Goal: Task Accomplishment & Management: Manage account settings

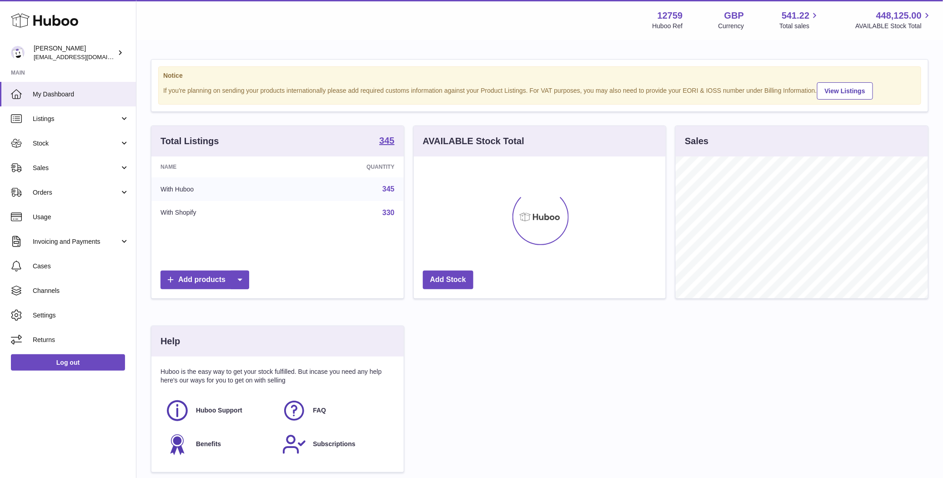
scroll to position [142, 252]
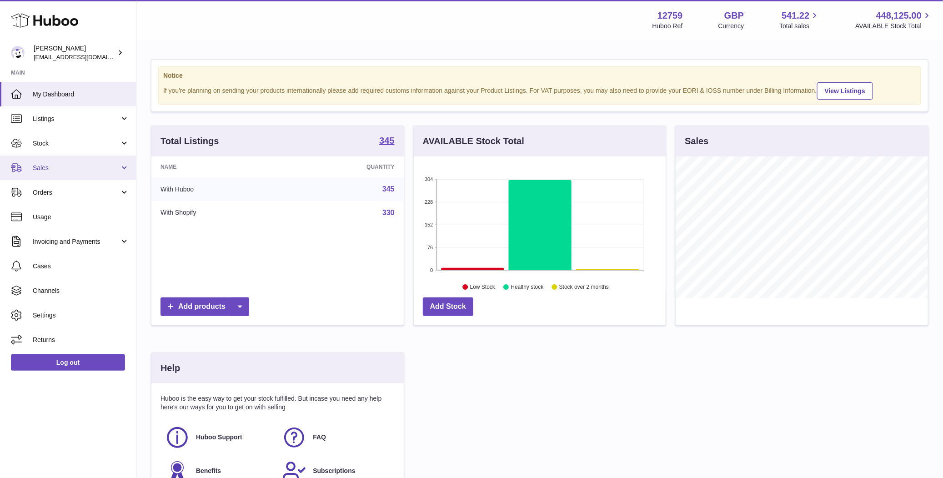
click at [84, 168] on span "Sales" at bounding box center [76, 168] width 87 height 9
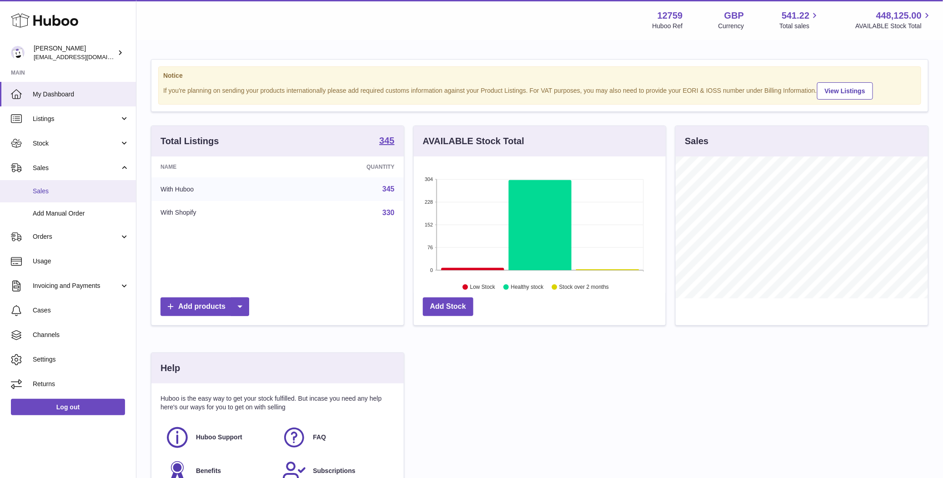
click at [73, 185] on link "Sales" at bounding box center [68, 191] width 136 height 22
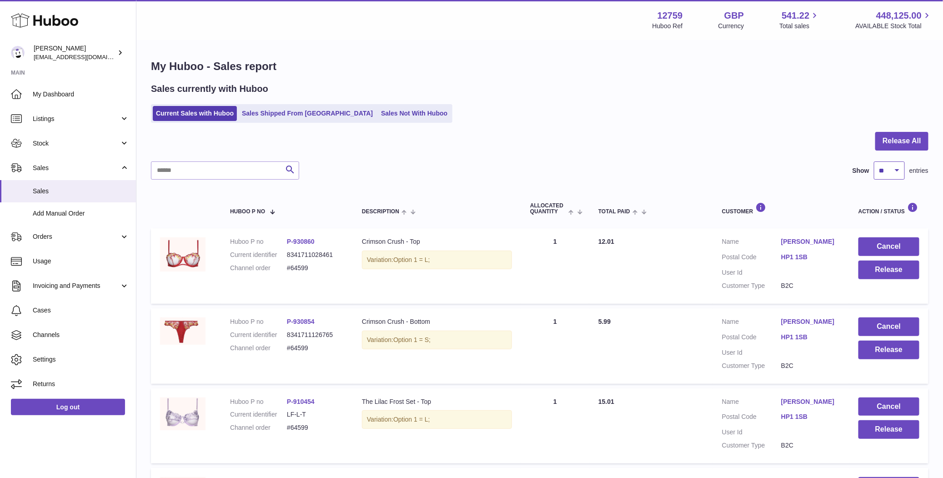
click at [894, 170] on select "** ** ** ***" at bounding box center [889, 170] width 31 height 18
select select "***"
click at [874, 161] on select "** ** ** ***" at bounding box center [889, 170] width 31 height 18
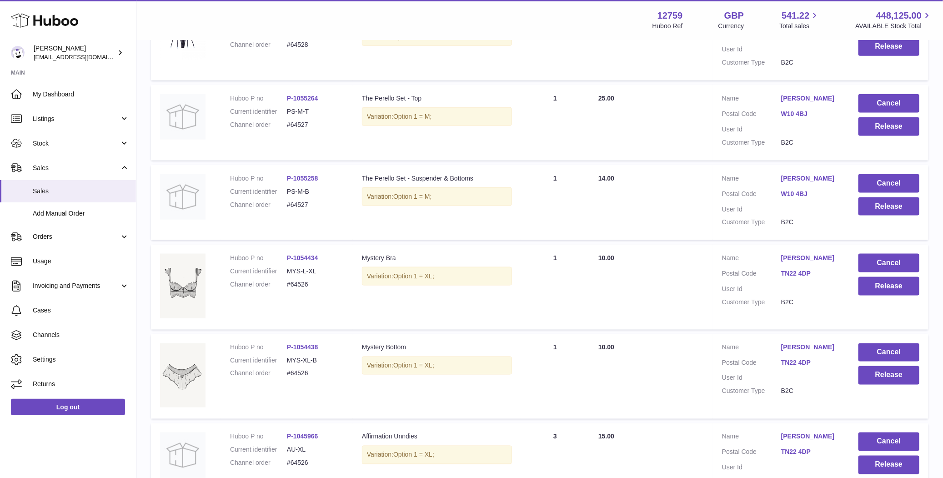
scroll to position [8097, 0]
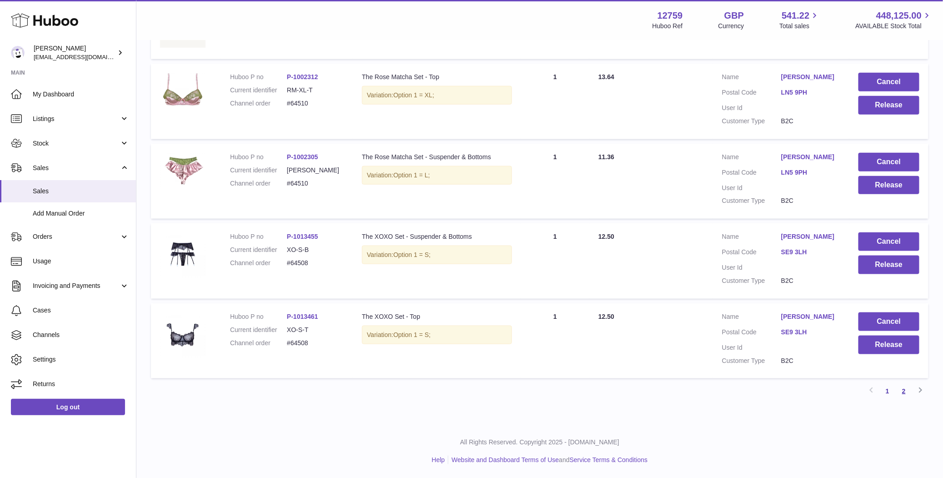
click at [896, 398] on link "2" at bounding box center [903, 391] width 16 height 16
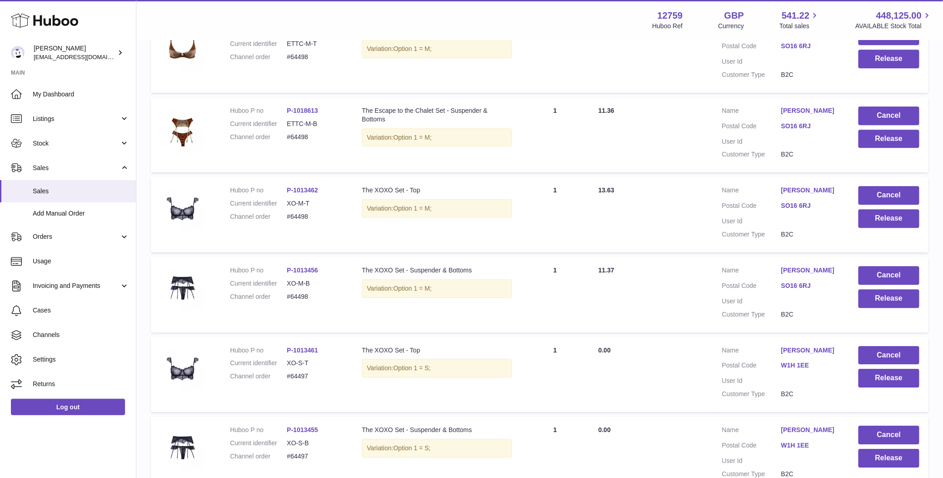
scroll to position [1424, 0]
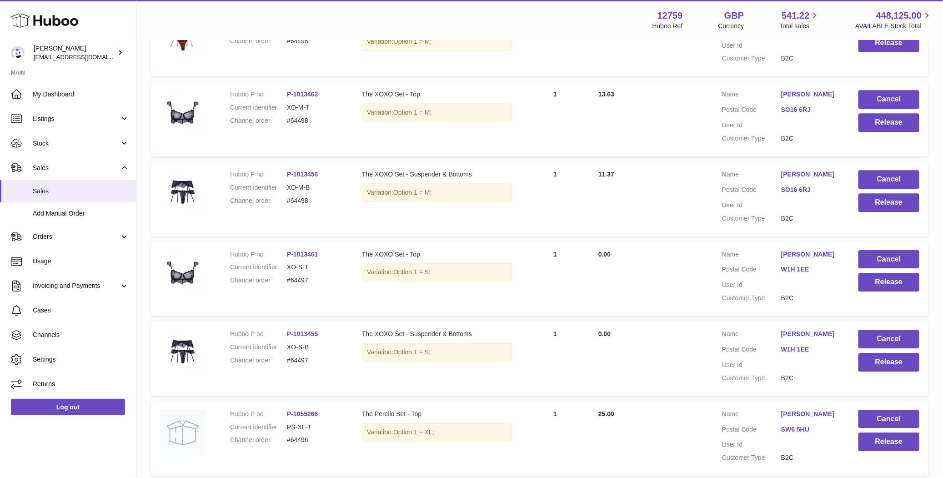
click at [799, 268] on link "W1H 1EE" at bounding box center [810, 269] width 59 height 9
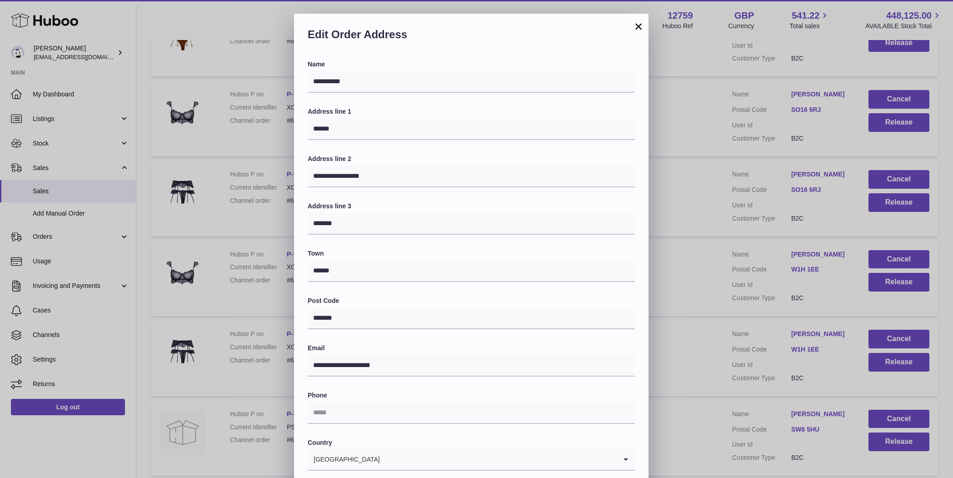
click at [753, 310] on div "**********" at bounding box center [476, 286] width 953 height 545
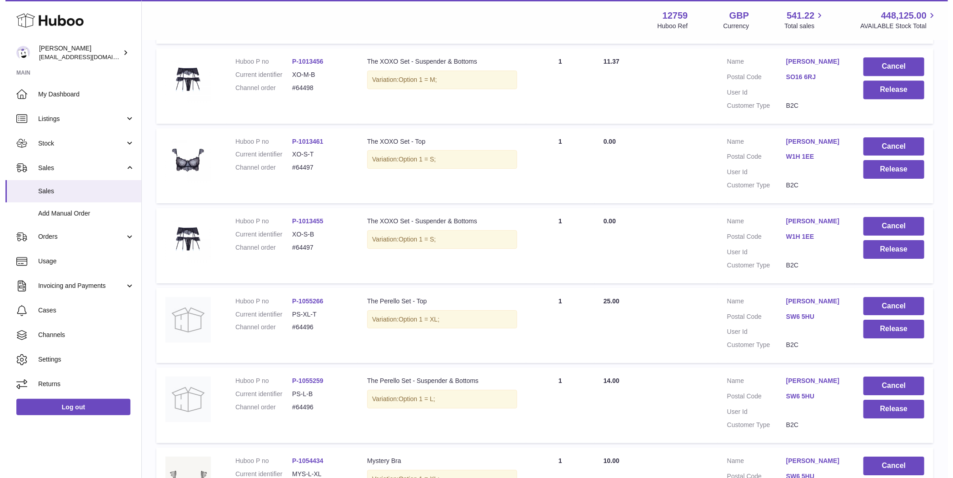
scroll to position [1521, 0]
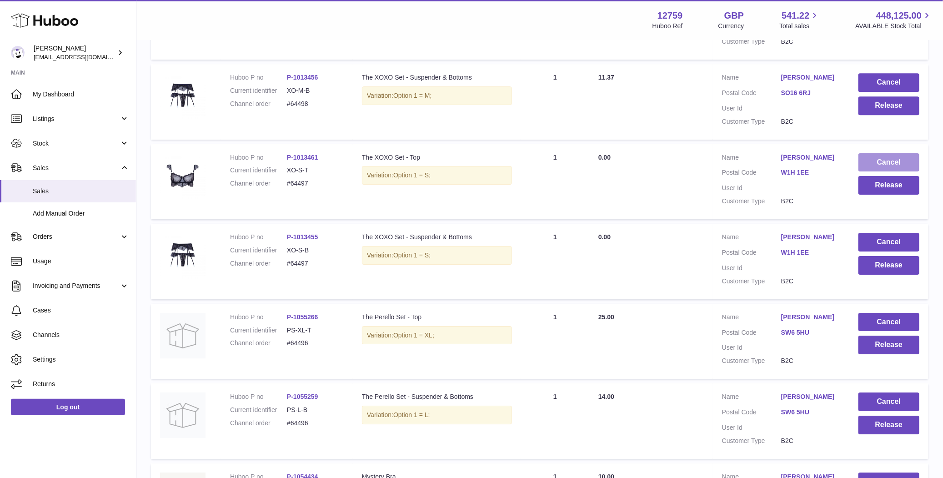
click at [878, 161] on button "Cancel" at bounding box center [888, 162] width 61 height 19
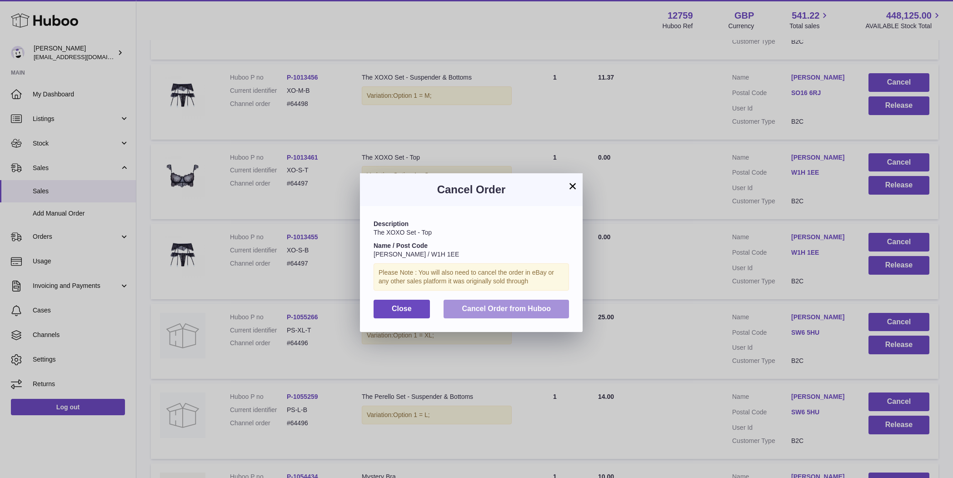
click at [515, 302] on button "Cancel Order from Huboo" at bounding box center [506, 309] width 125 height 19
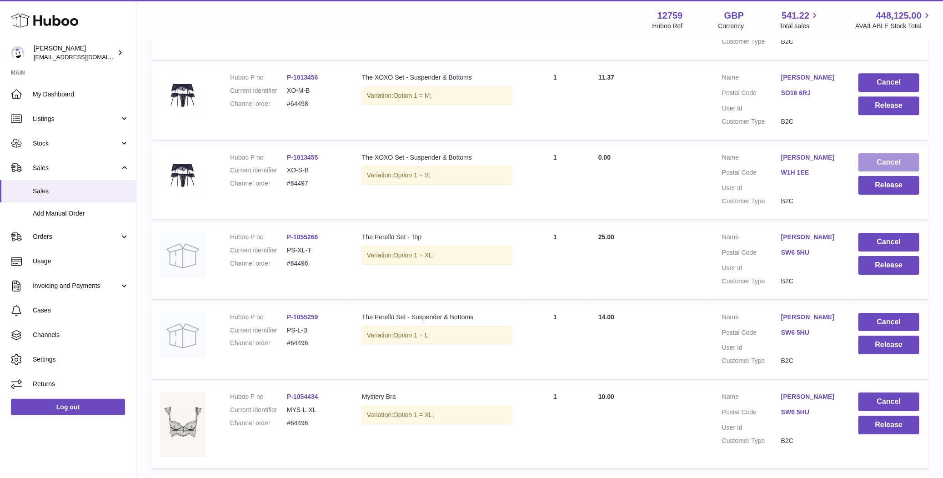
click at [889, 155] on button "Cancel" at bounding box center [888, 162] width 61 height 19
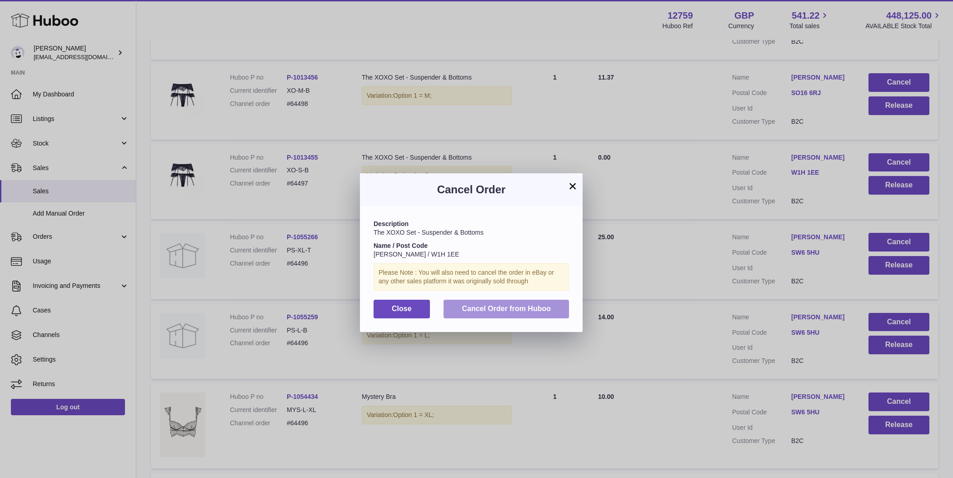
click at [543, 303] on button "Cancel Order from Huboo" at bounding box center [506, 309] width 125 height 19
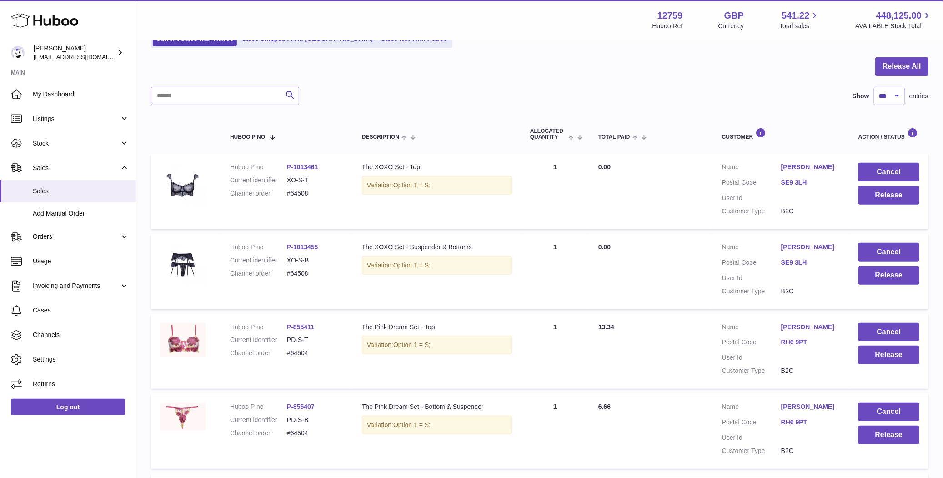
scroll to position [58, 0]
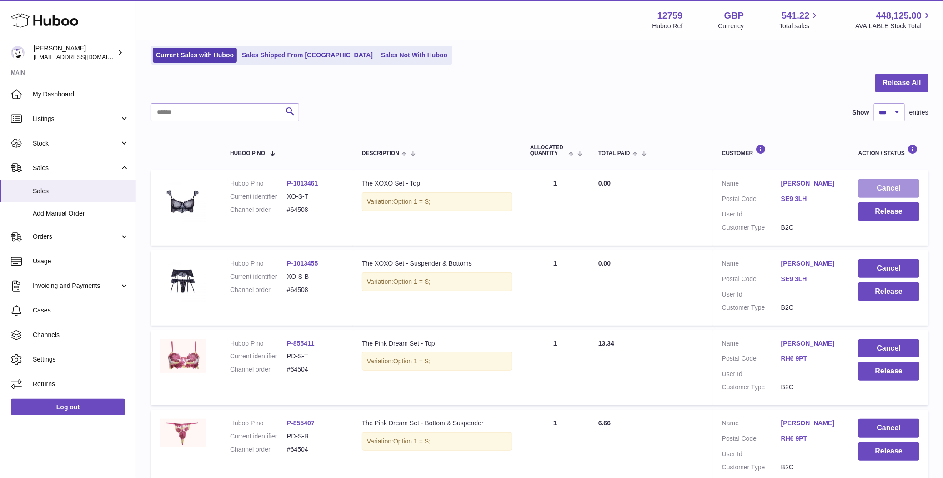
click at [888, 184] on button "Cancel" at bounding box center [888, 188] width 61 height 19
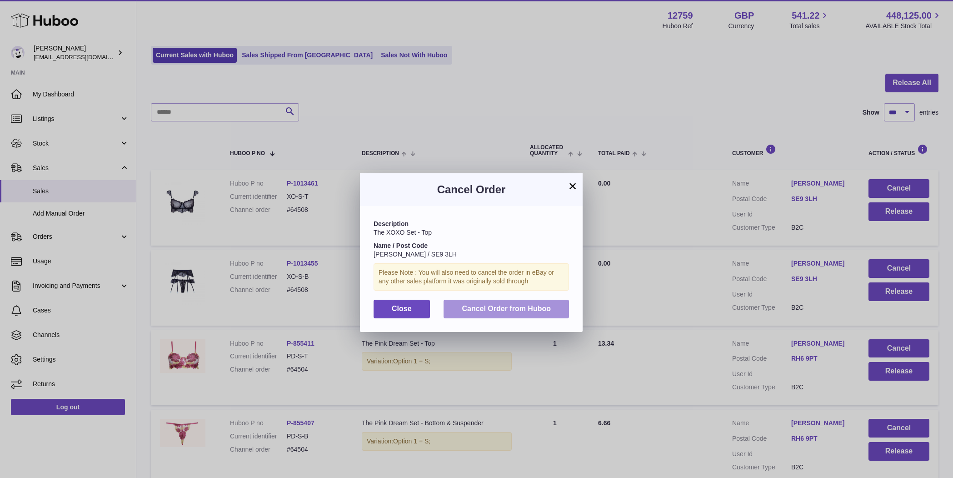
click at [522, 302] on button "Cancel Order from Huboo" at bounding box center [506, 309] width 125 height 19
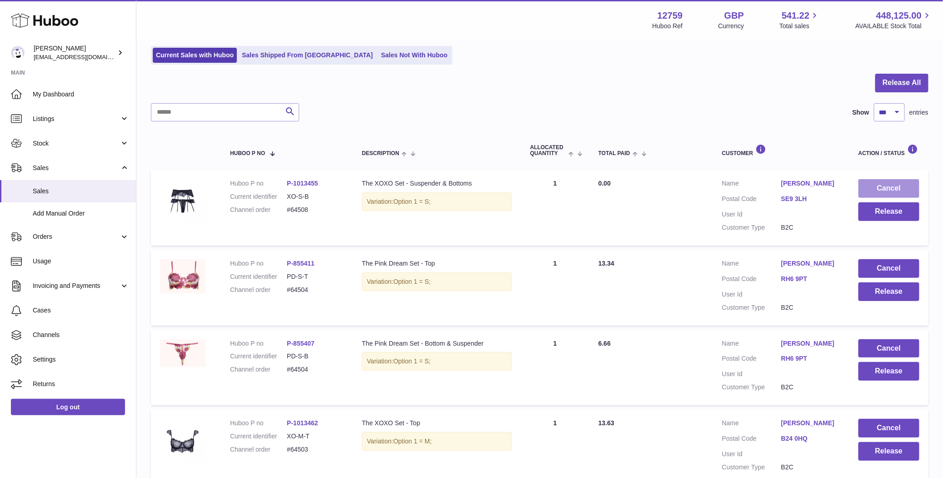
click at [894, 185] on button "Cancel" at bounding box center [888, 188] width 61 height 19
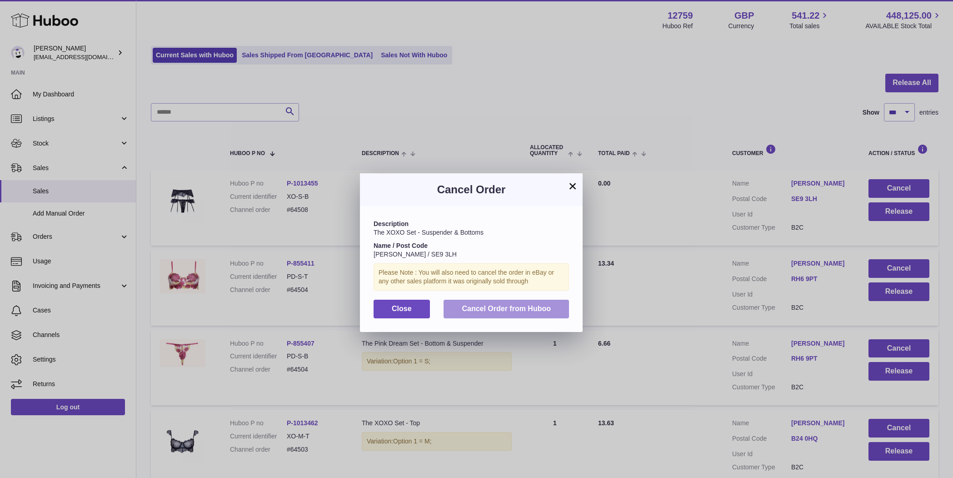
click at [534, 312] on span "Cancel Order from Huboo" at bounding box center [506, 309] width 89 height 8
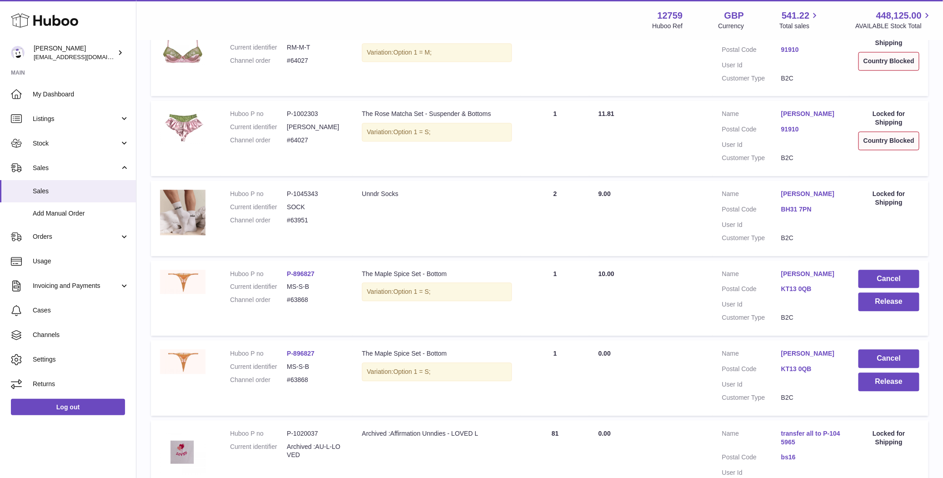
scroll to position [6912, 0]
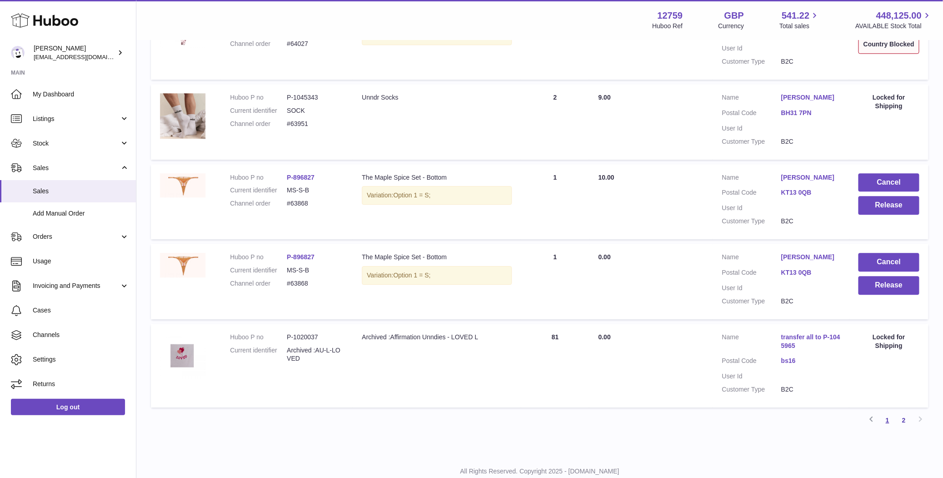
click at [885, 412] on link "1" at bounding box center [887, 420] width 16 height 16
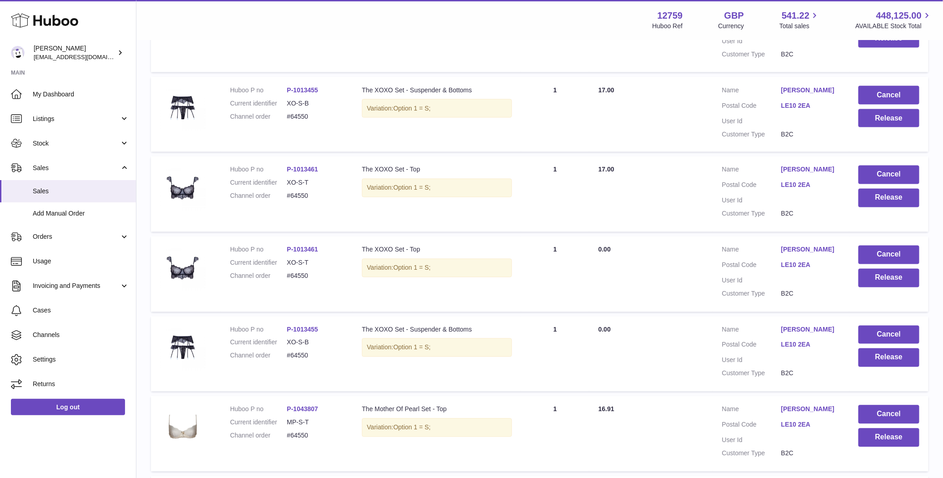
scroll to position [4572, 0]
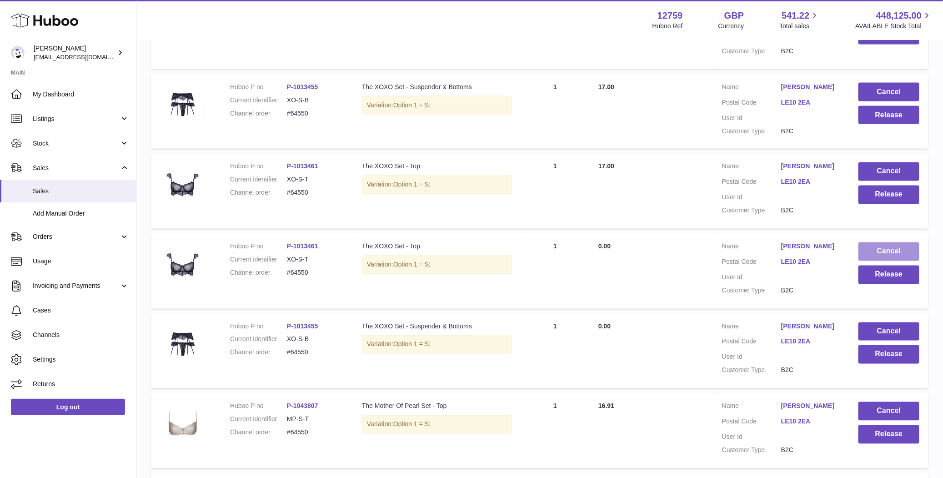
click at [879, 261] on button "Cancel" at bounding box center [888, 251] width 61 height 19
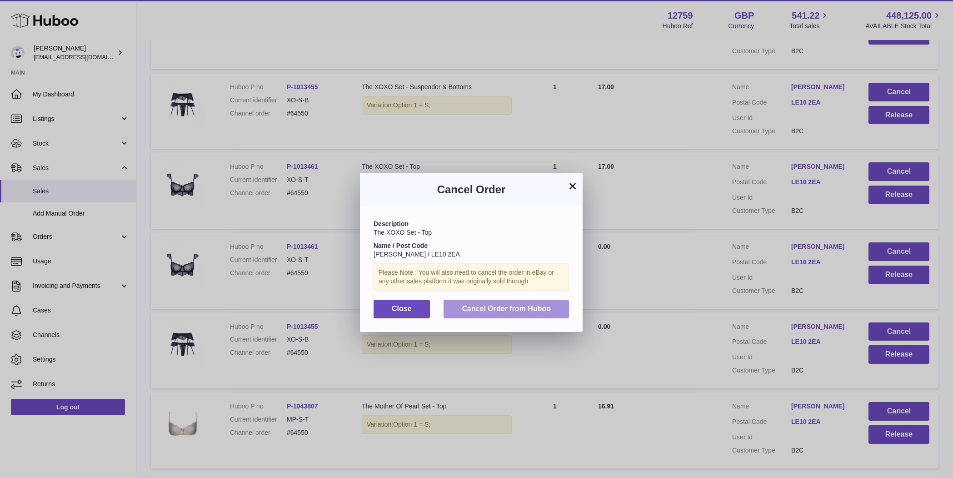
click at [495, 312] on button "Cancel Order from Huboo" at bounding box center [506, 309] width 125 height 19
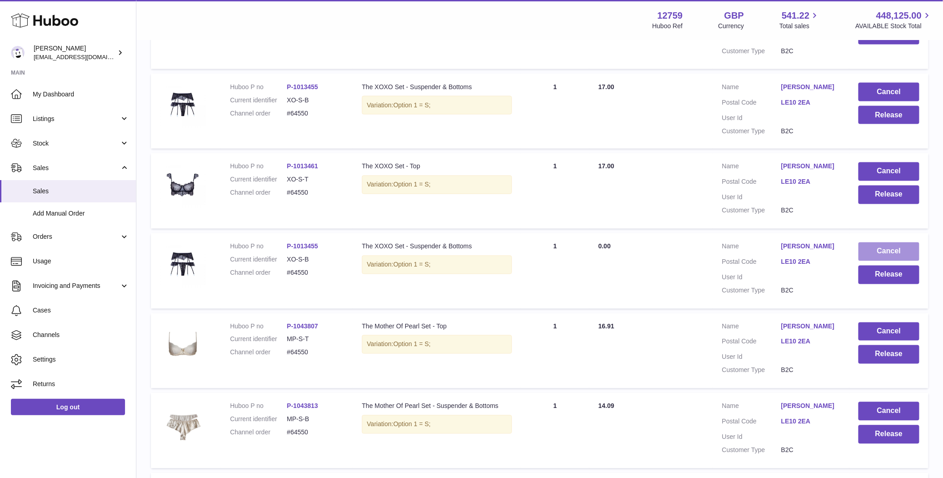
click at [875, 261] on button "Cancel" at bounding box center [888, 251] width 61 height 19
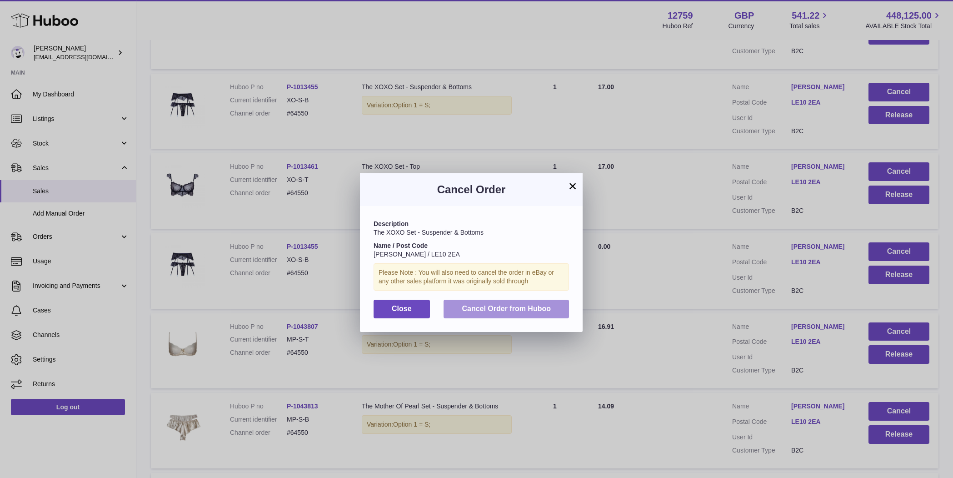
click at [561, 302] on button "Cancel Order from Huboo" at bounding box center [506, 309] width 125 height 19
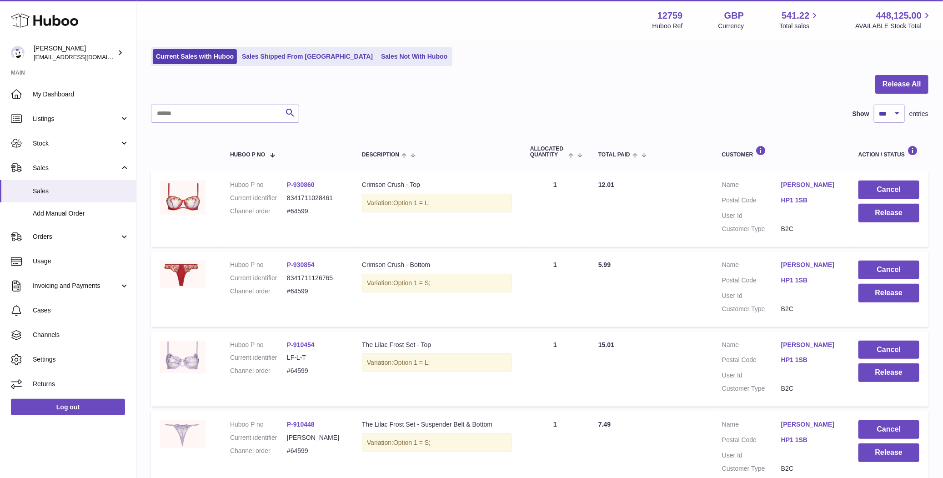
scroll to position [38, 0]
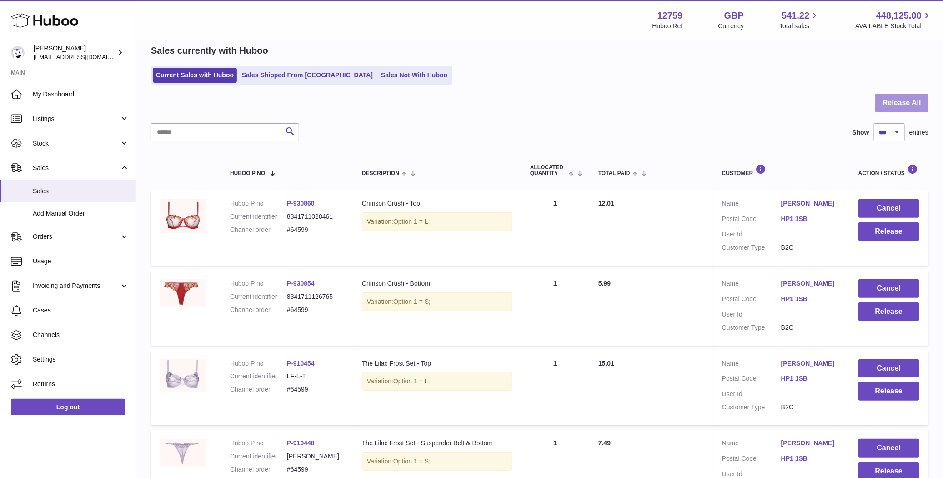
click at [916, 94] on button "Release All" at bounding box center [901, 103] width 53 height 19
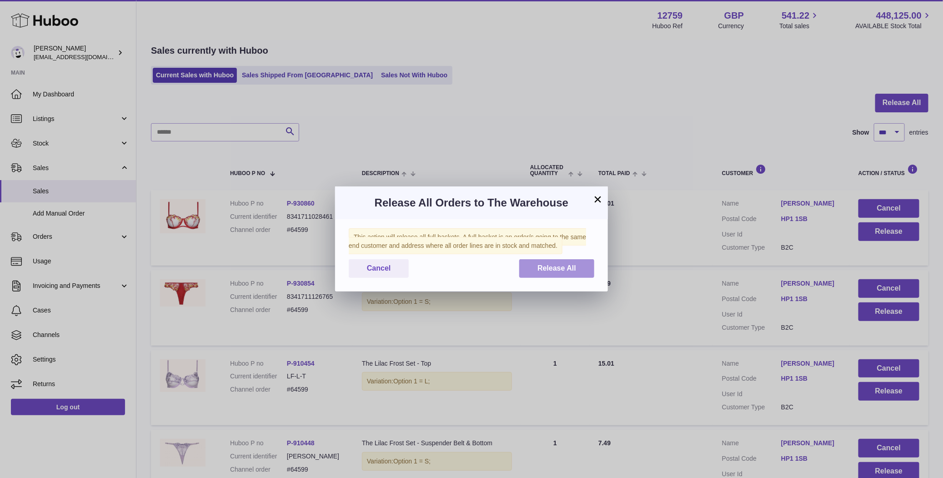
drag, startPoint x: 574, startPoint y: 252, endPoint x: 571, endPoint y: 259, distance: 7.3
click at [573, 253] on div "This action will release all full baskets. A full basket is an order/s going to…" at bounding box center [471, 255] width 273 height 72
click at [564, 272] on span "Release All" at bounding box center [556, 268] width 39 height 8
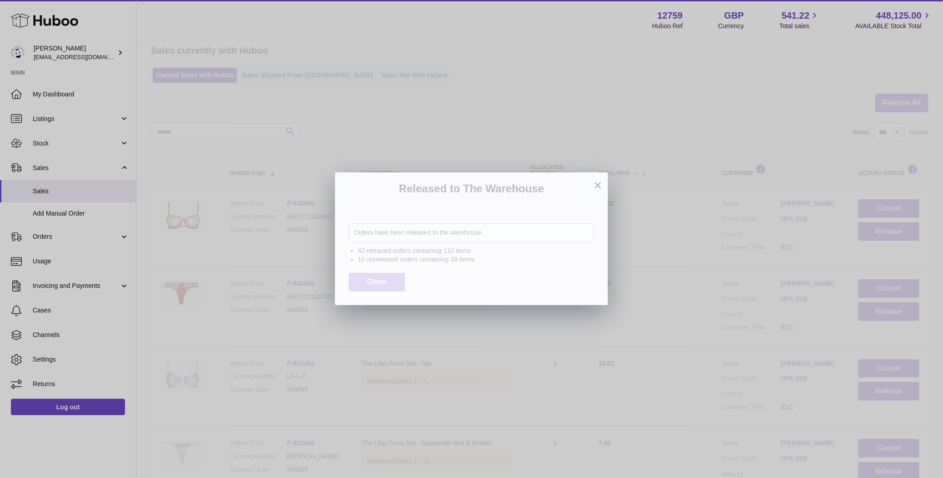
click at [387, 281] on button "Close" at bounding box center [377, 282] width 56 height 19
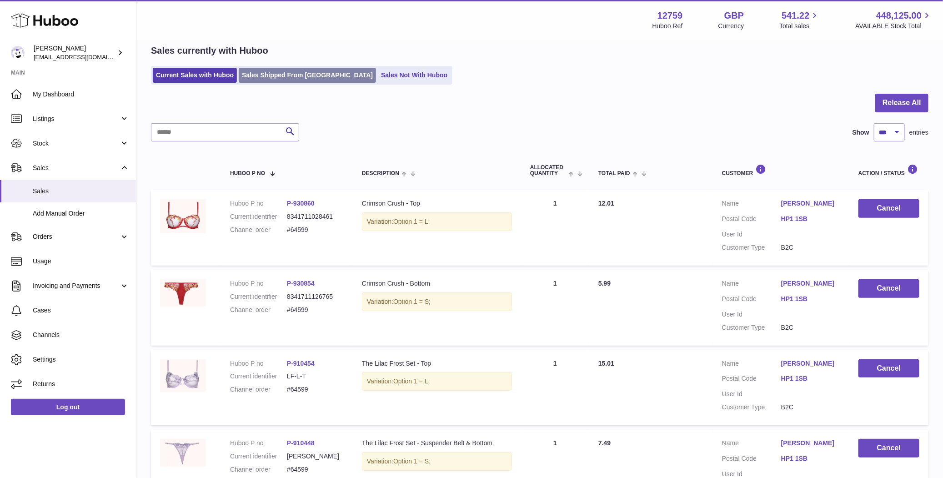
drag, startPoint x: 289, startPoint y: 85, endPoint x: 257, endPoint y: 80, distance: 32.2
click at [256, 79] on link "Sales Shipped From [GEOGRAPHIC_DATA]" at bounding box center [307, 75] width 137 height 15
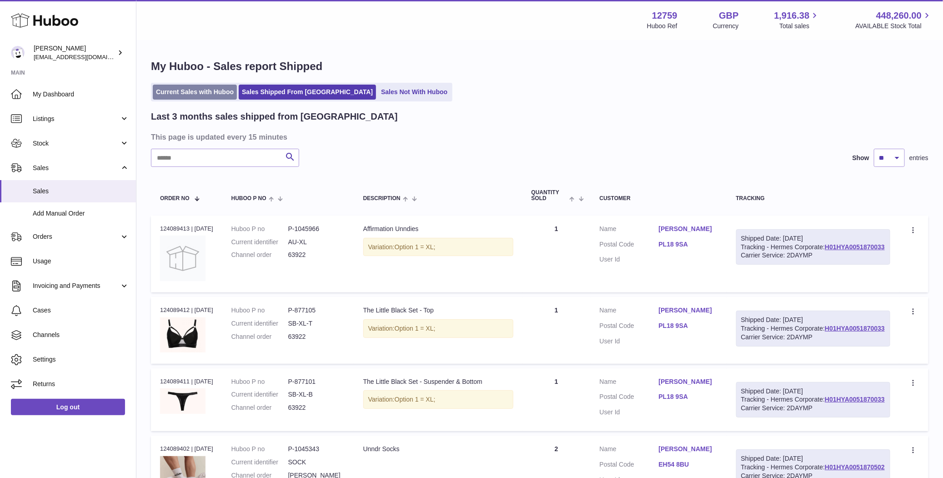
click at [201, 86] on link "Current Sales with Huboo" at bounding box center [195, 92] width 84 height 15
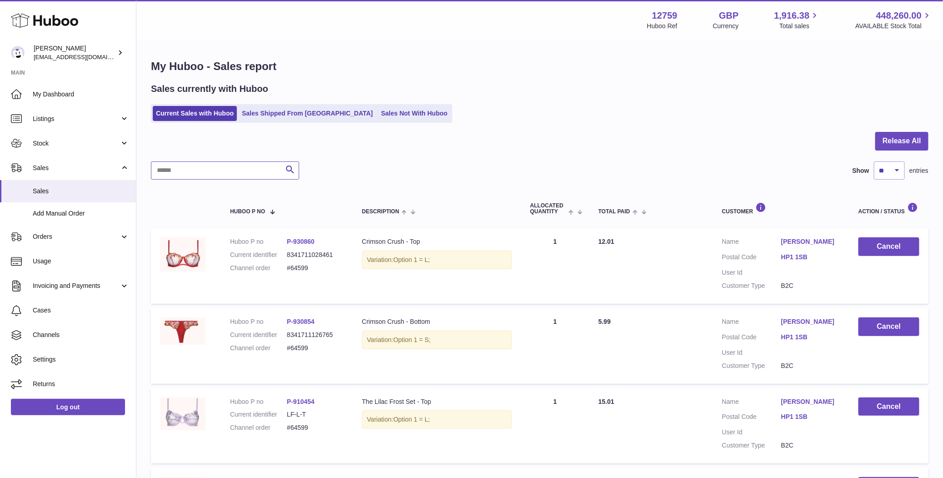
click at [213, 166] on input "text" at bounding box center [225, 170] width 148 height 18
paste input "**********"
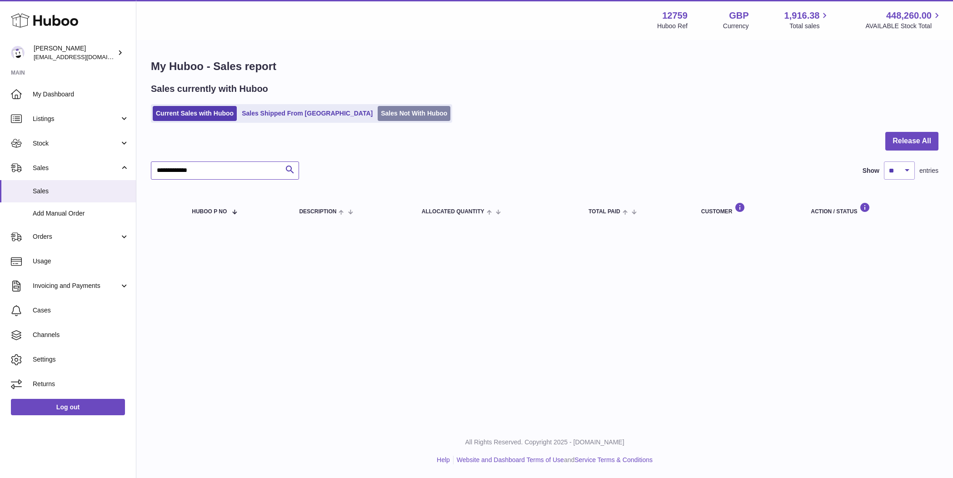
type input "**********"
click at [378, 114] on link "Sales Not With Huboo" at bounding box center [414, 113] width 73 height 15
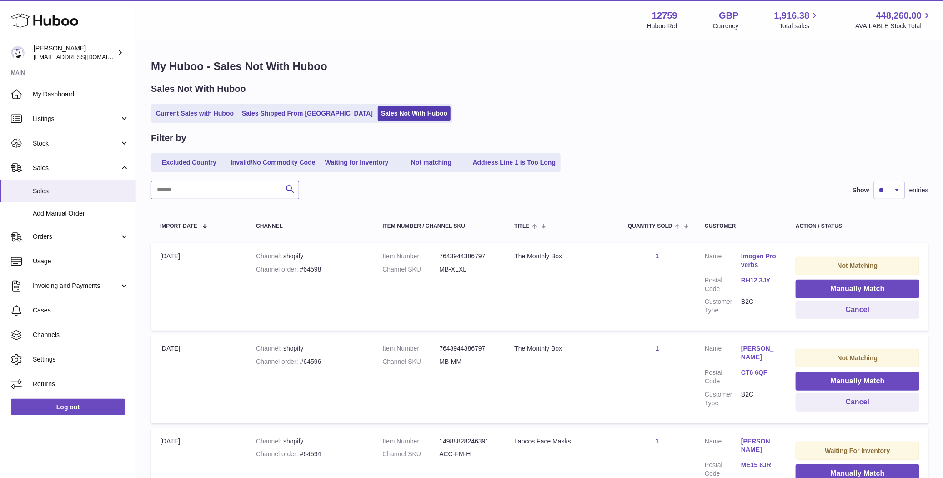
click at [208, 193] on input "text" at bounding box center [225, 190] width 148 height 18
paste input "**********"
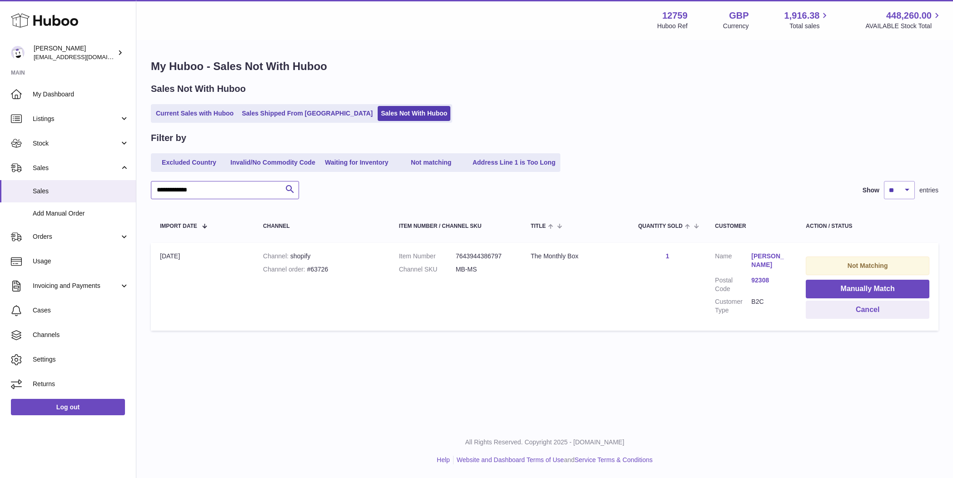
type input "**********"
drag, startPoint x: 54, startPoint y: 383, endPoint x: 57, endPoint y: 378, distance: 5.7
click at [54, 383] on span "Returns" at bounding box center [81, 384] width 96 height 9
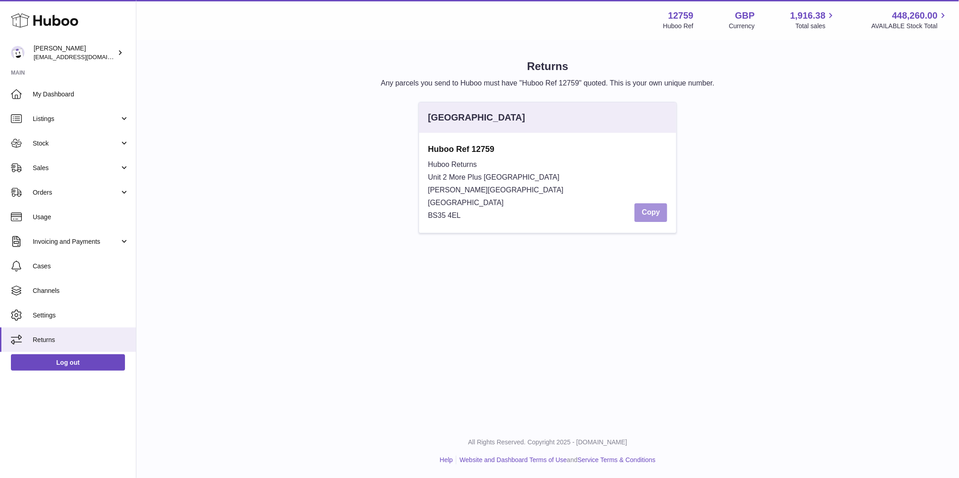
click at [652, 213] on button "Copy" at bounding box center [651, 212] width 33 height 19
